Goal: Task Accomplishment & Management: Complete application form

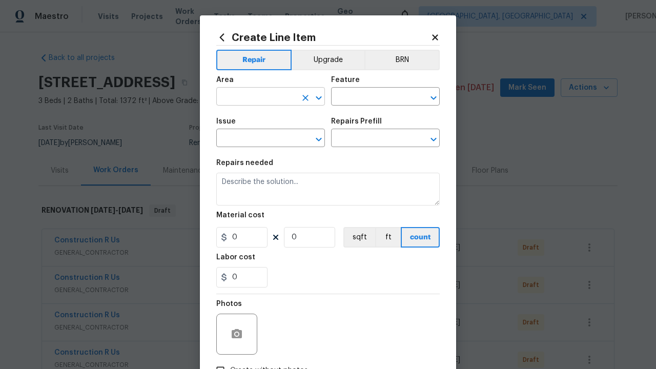
click at [256, 97] on input "text" at bounding box center [256, 98] width 80 height 16
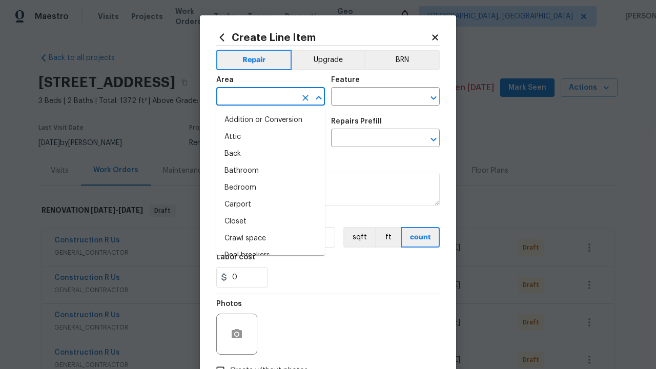
type input "Bedroom"
click at [271, 188] on li "Bedroom" at bounding box center [270, 188] width 109 height 17
type input "Bedroom"
click at [371, 97] on input "text" at bounding box center [371, 98] width 80 height 16
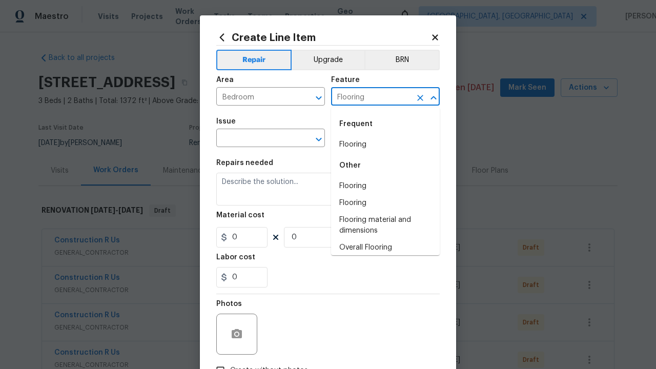
click at [386, 145] on li "Flooring" at bounding box center [385, 144] width 109 height 17
type input "Flooring"
click at [256, 139] on input "text" at bounding box center [256, 139] width 80 height 16
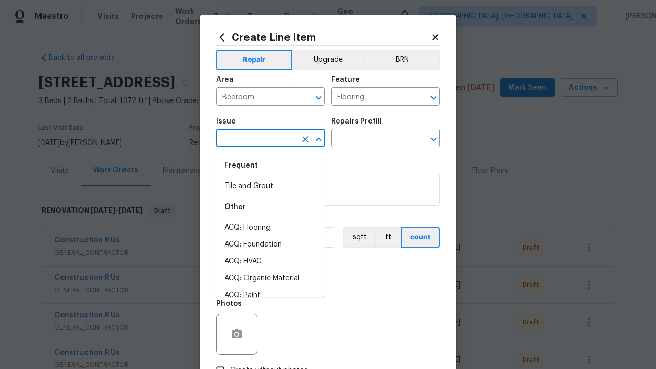
type input "Wallpaper"
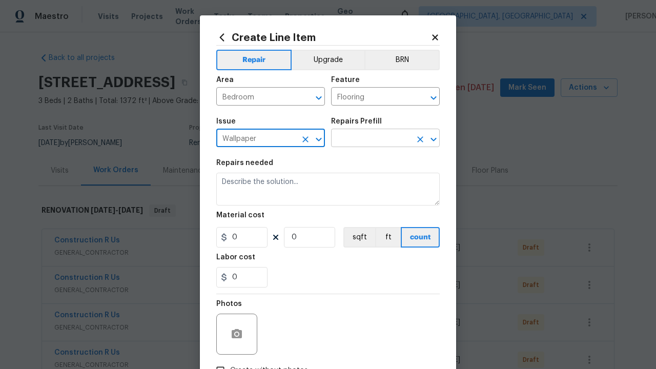
type input "Wallpaper"
click at [371, 139] on input "text" at bounding box center [371, 139] width 80 height 16
type input "Remove"
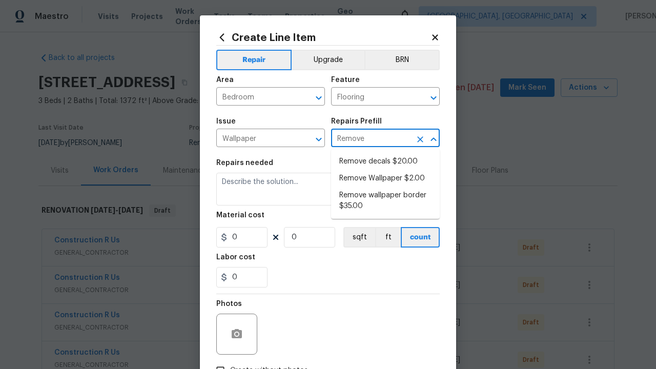
click at [386, 162] on li "Remove decals $20.00" at bounding box center [385, 161] width 109 height 17
type input "Walls and Ceiling"
type textarea "Remove decals from door/wall/ceiling"
type input "1"
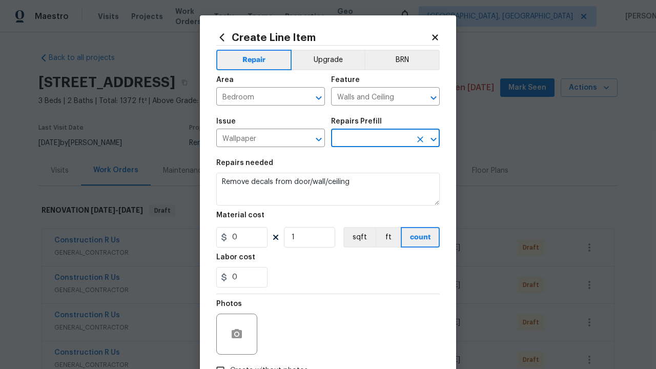
type input "Remove decals $20.00"
type input "20"
type input "Remove decals $20.00"
type input "2"
click at [358, 237] on button "sqft" at bounding box center [360, 237] width 32 height 21
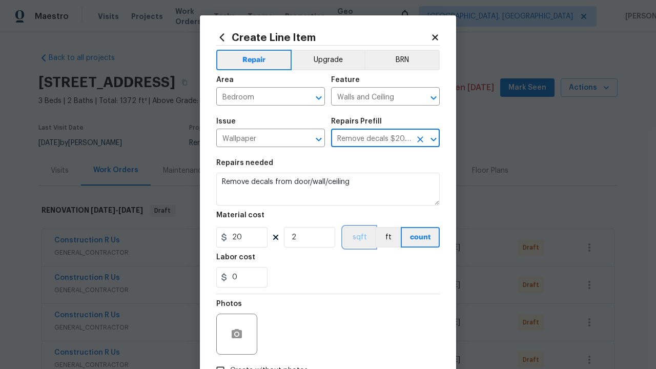
click at [221, 361] on input "Create without photos" at bounding box center [220, 370] width 19 height 19
checkbox input "true"
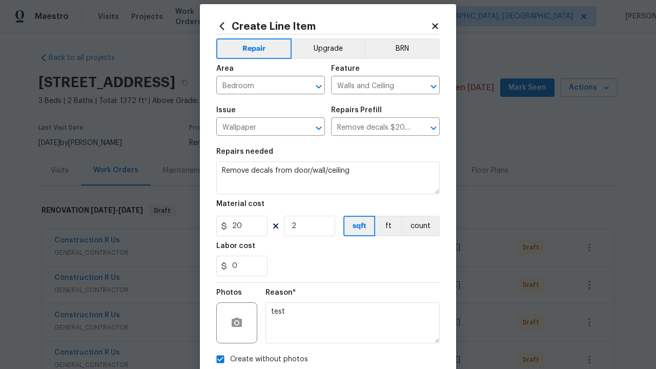
type textarea "test"
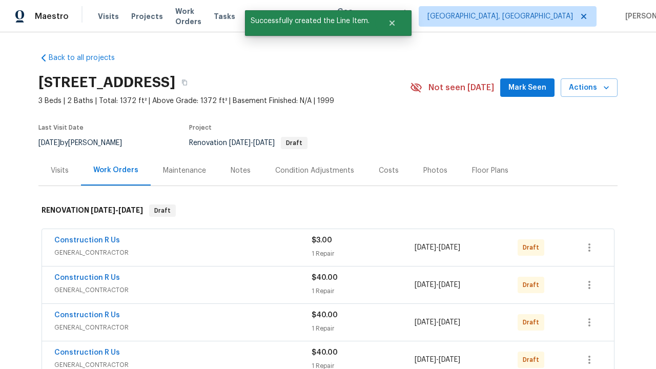
checkbox input "true"
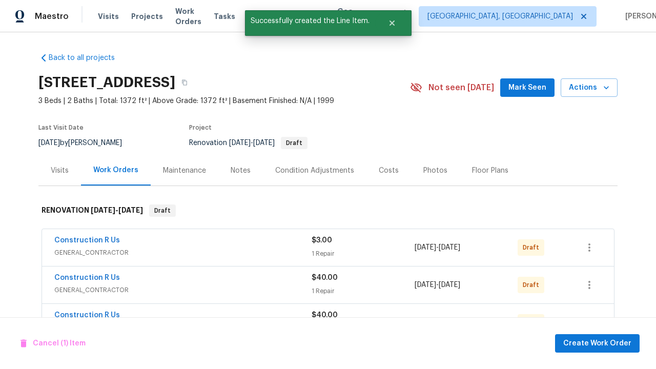
click at [600, 343] on span "Create Work Order" at bounding box center [598, 343] width 68 height 13
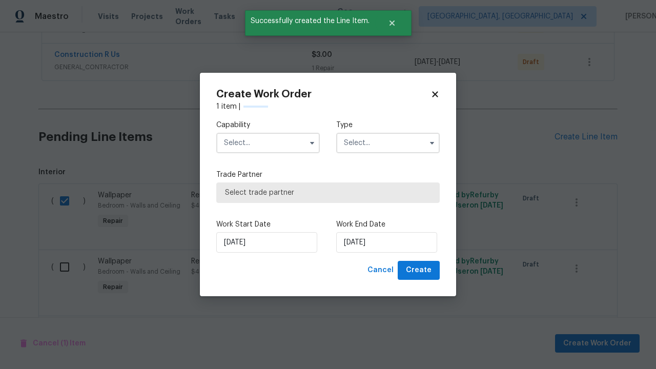
click at [268, 143] on input "text" at bounding box center [268, 143] width 104 height 21
type input "General Contractor"
click at [388, 143] on input "text" at bounding box center [388, 143] width 104 height 21
type input "Renovation"
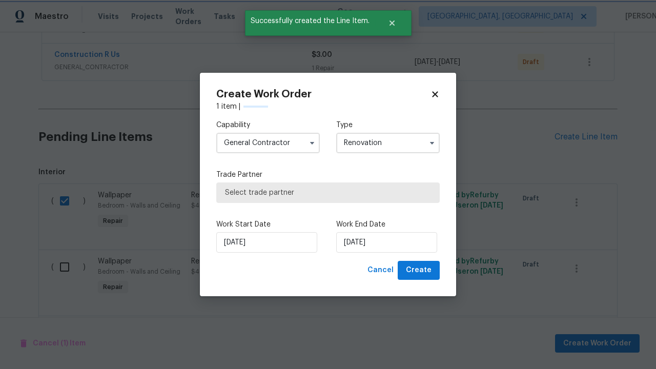
click at [321, 193] on span "Select trade partner" at bounding box center [328, 193] width 206 height 10
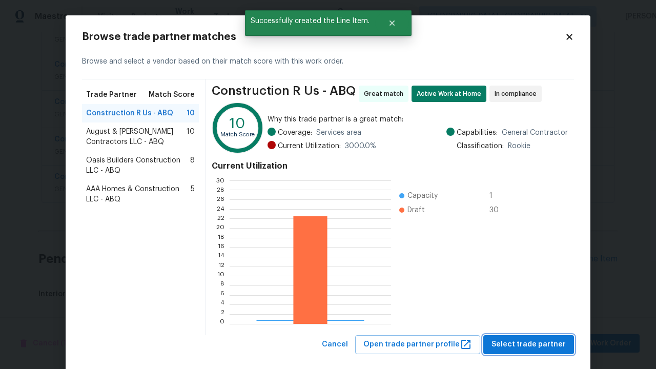
click at [532, 345] on span "Select trade partner" at bounding box center [529, 344] width 74 height 13
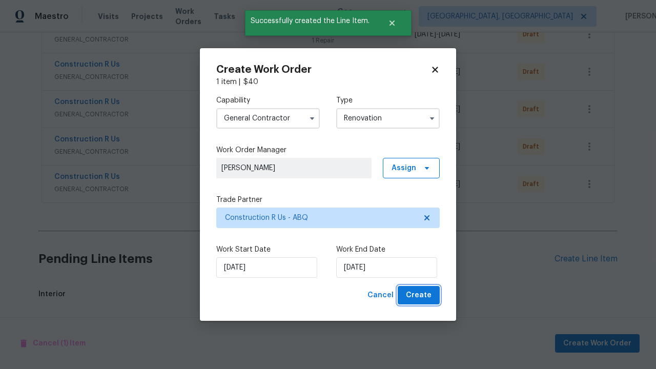
click at [420, 295] on span "Create" at bounding box center [419, 295] width 26 height 13
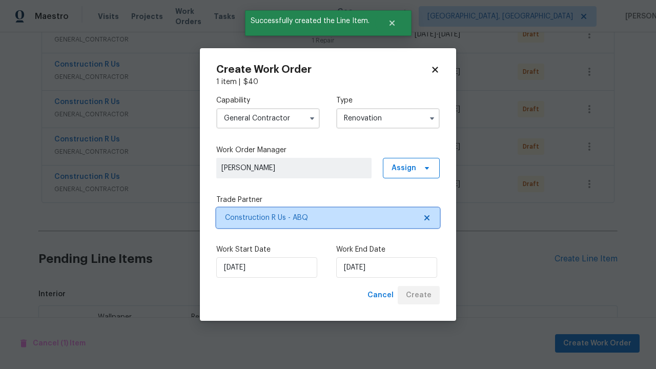
scroll to position [1271, 0]
